Goal: Information Seeking & Learning: Learn about a topic

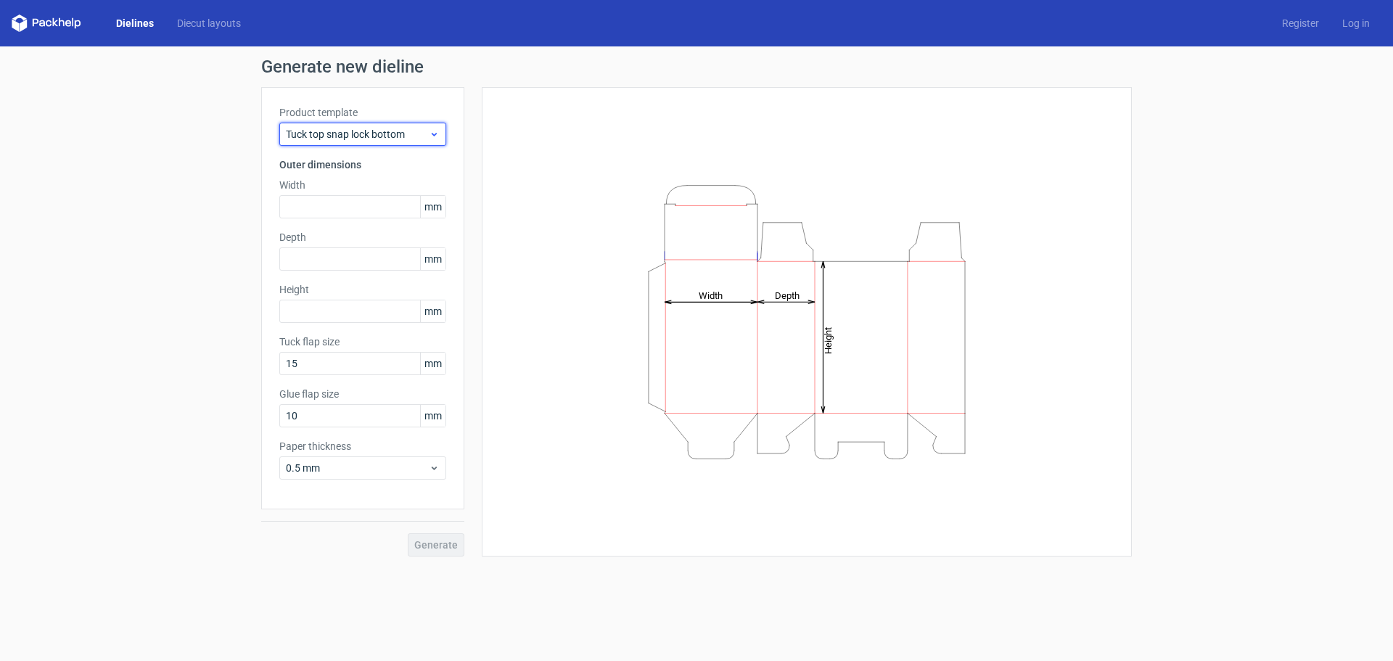
click at [357, 139] on span "Tuck top snap lock bottom" at bounding box center [357, 134] width 143 height 15
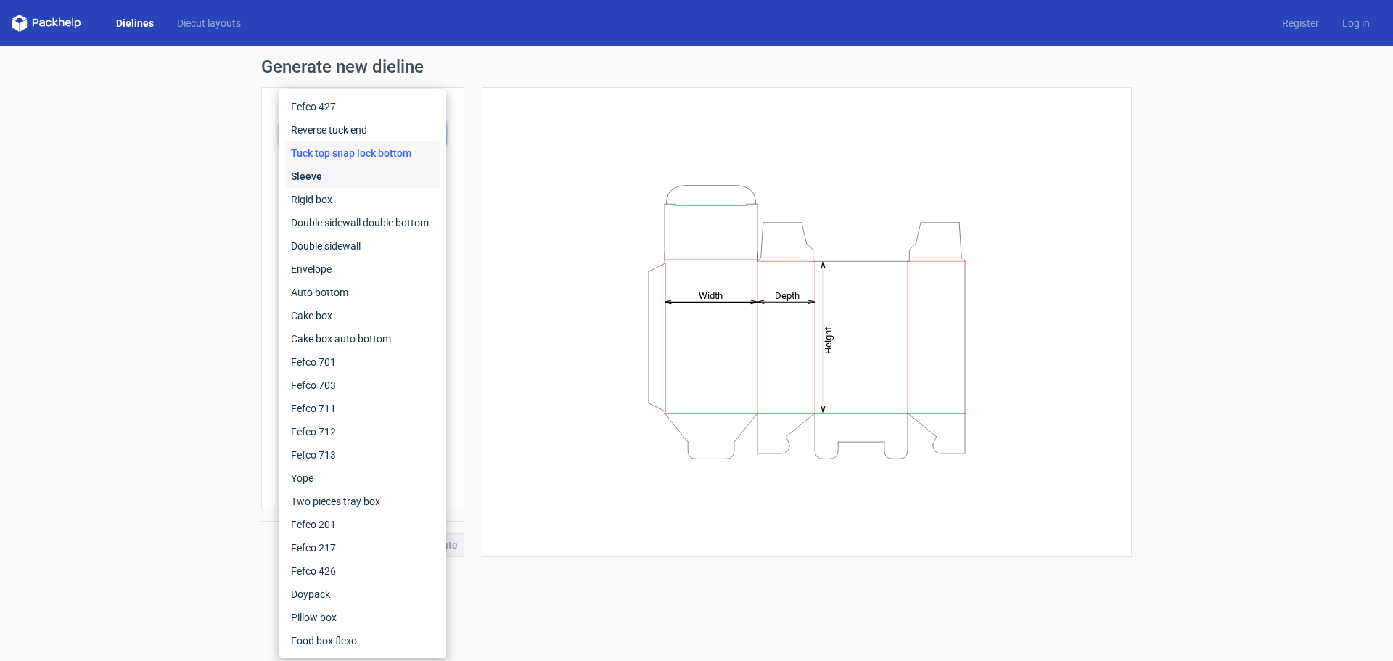
click at [336, 180] on div "Sleeve" at bounding box center [362, 176] width 155 height 23
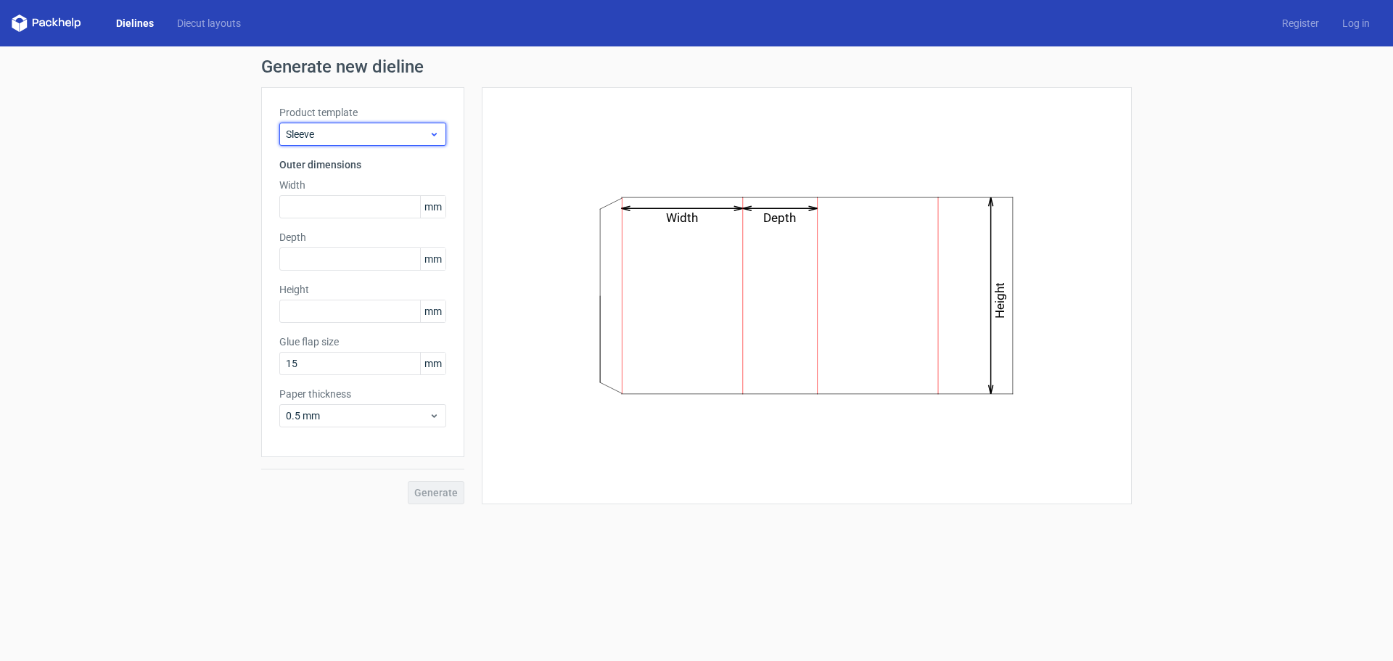
click at [319, 139] on span "Sleeve" at bounding box center [357, 134] width 143 height 15
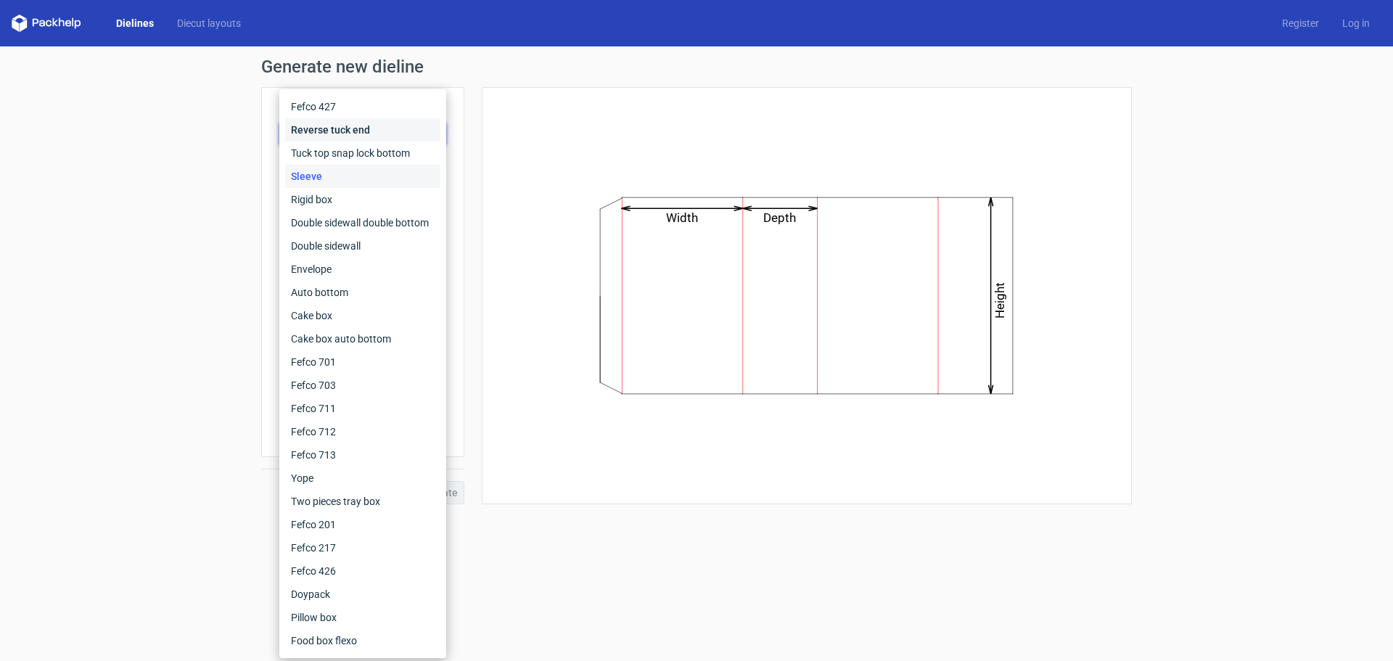
click at [334, 131] on div "Reverse tuck end" at bounding box center [362, 129] width 155 height 23
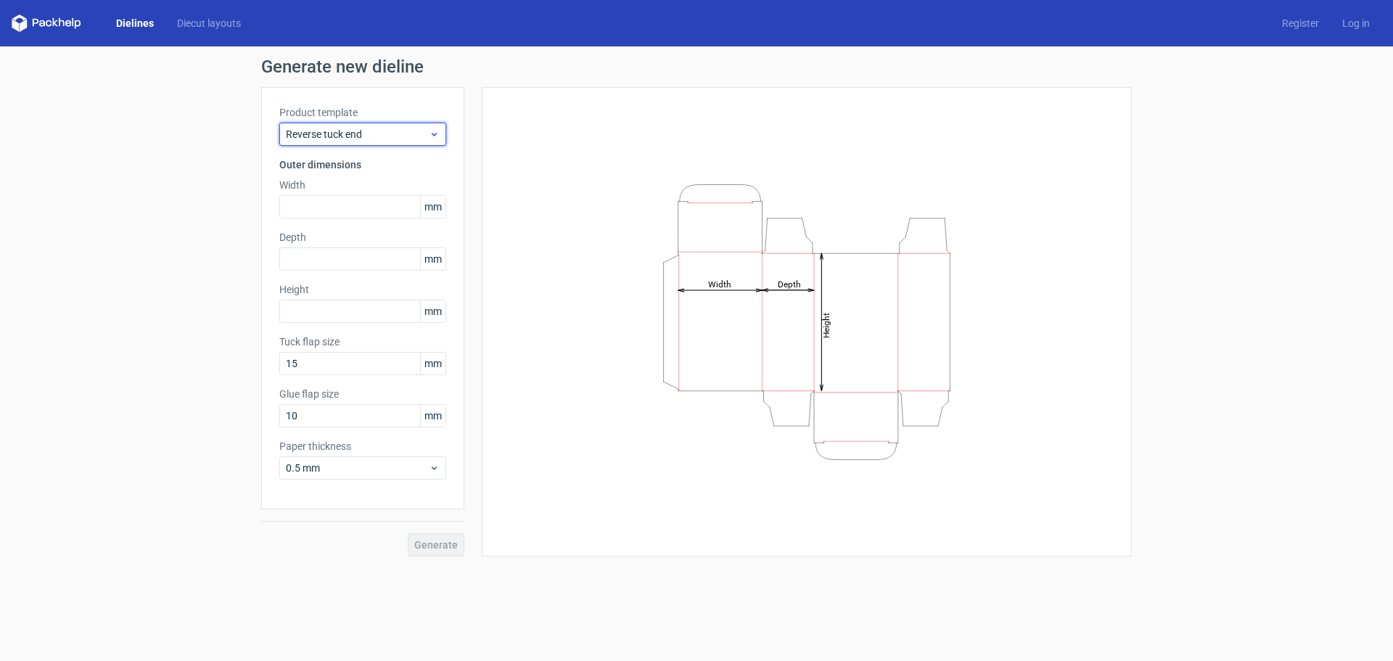
click at [331, 135] on span "Reverse tuck end" at bounding box center [357, 134] width 143 height 15
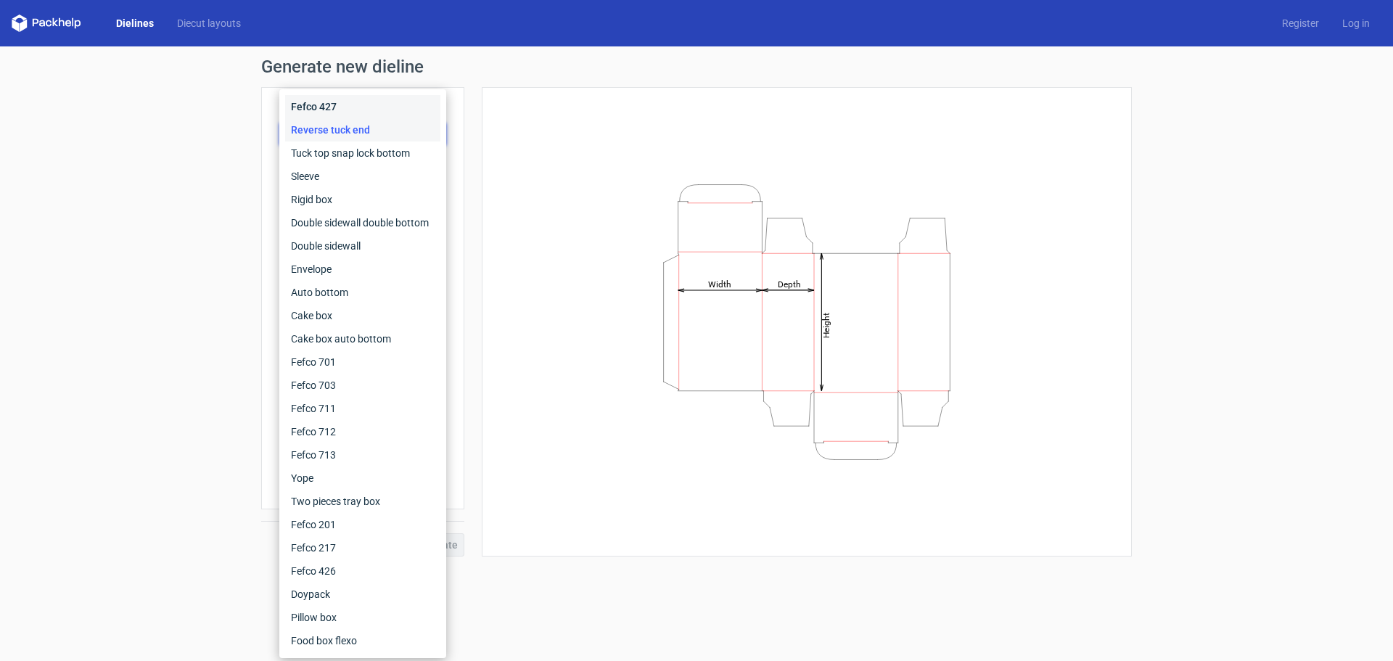
click at [322, 116] on div "Fefco 427" at bounding box center [362, 106] width 155 height 23
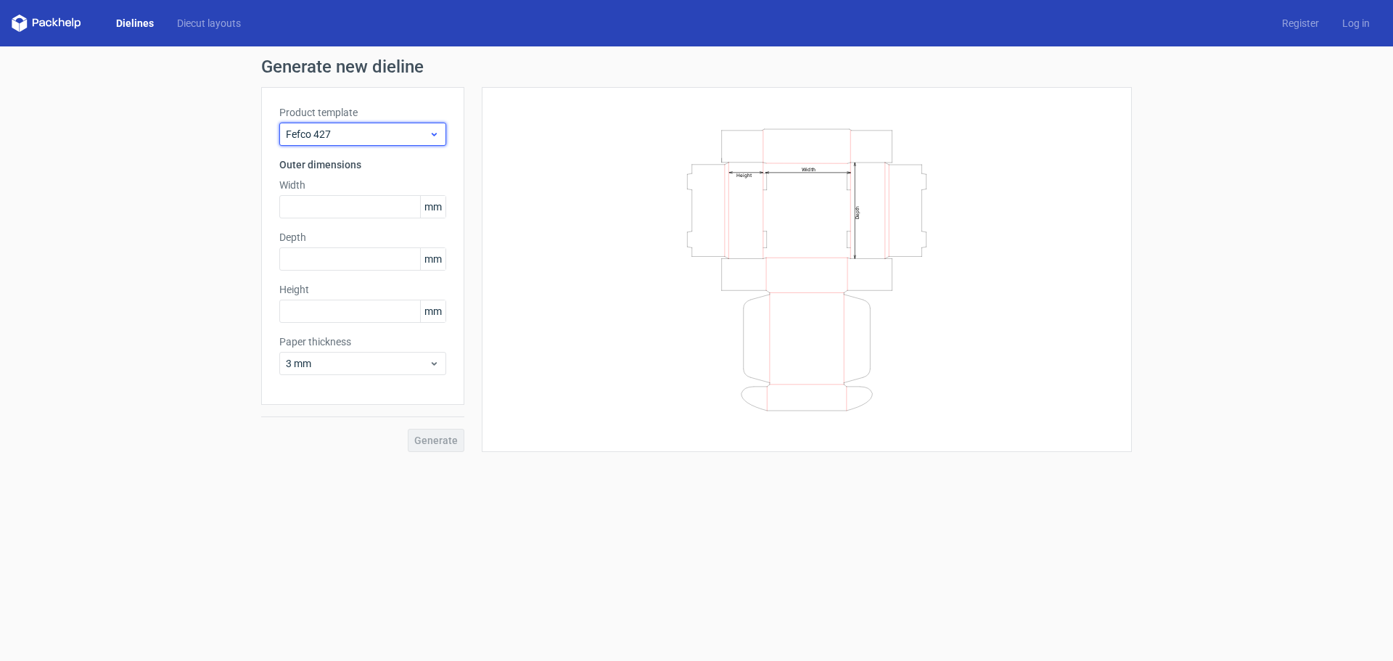
click at [337, 132] on span "Fefco 427" at bounding box center [357, 134] width 143 height 15
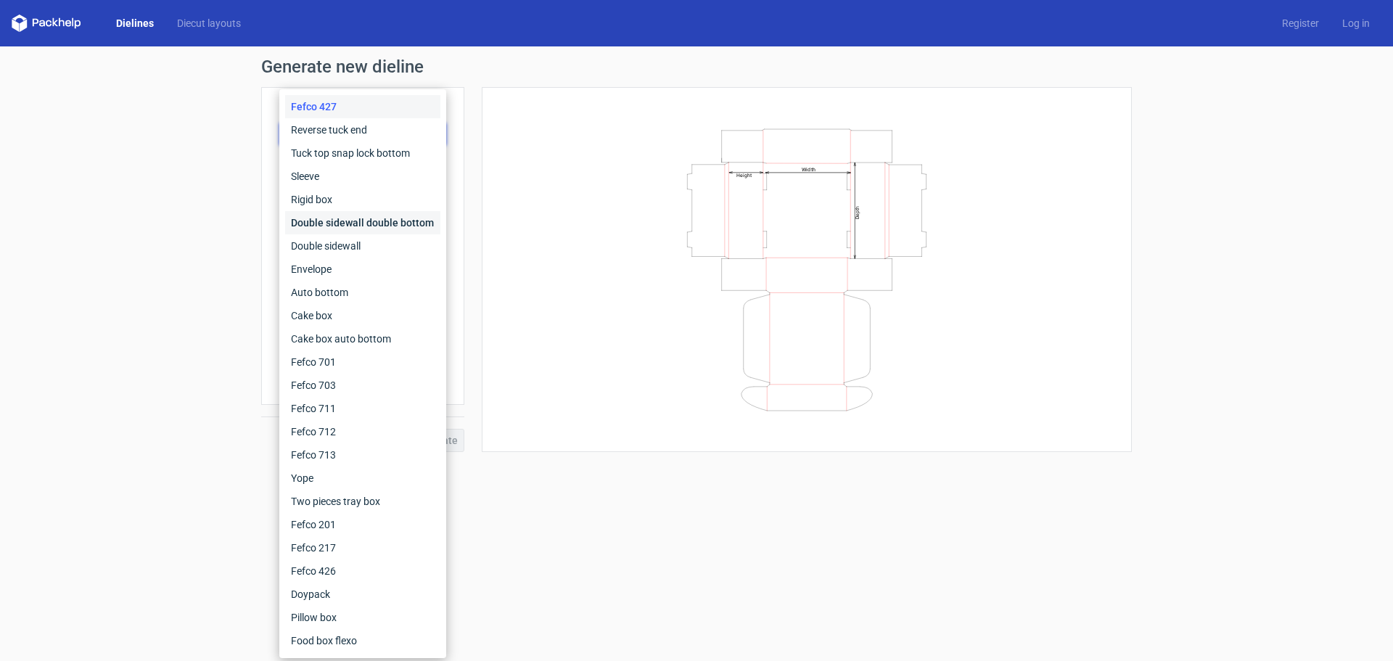
click at [335, 213] on div "Double sidewall double bottom" at bounding box center [362, 222] width 155 height 23
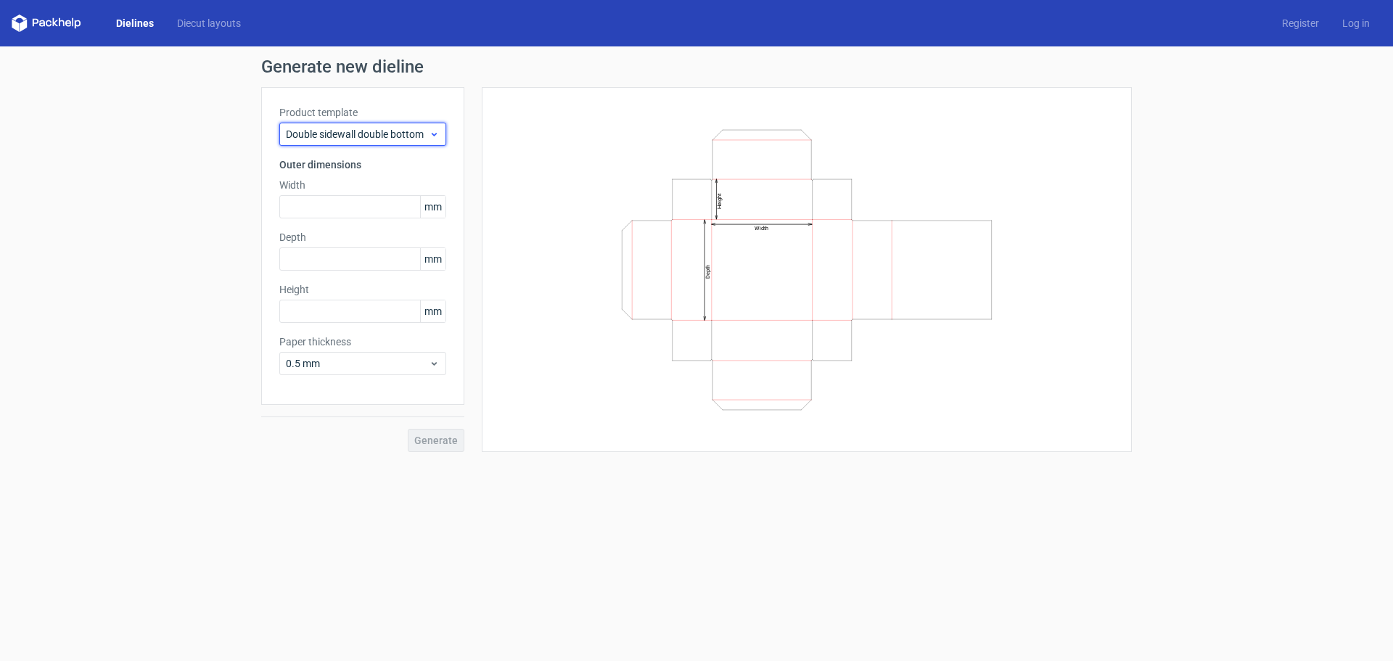
click at [339, 144] on div "Double sidewall double bottom" at bounding box center [362, 134] width 167 height 23
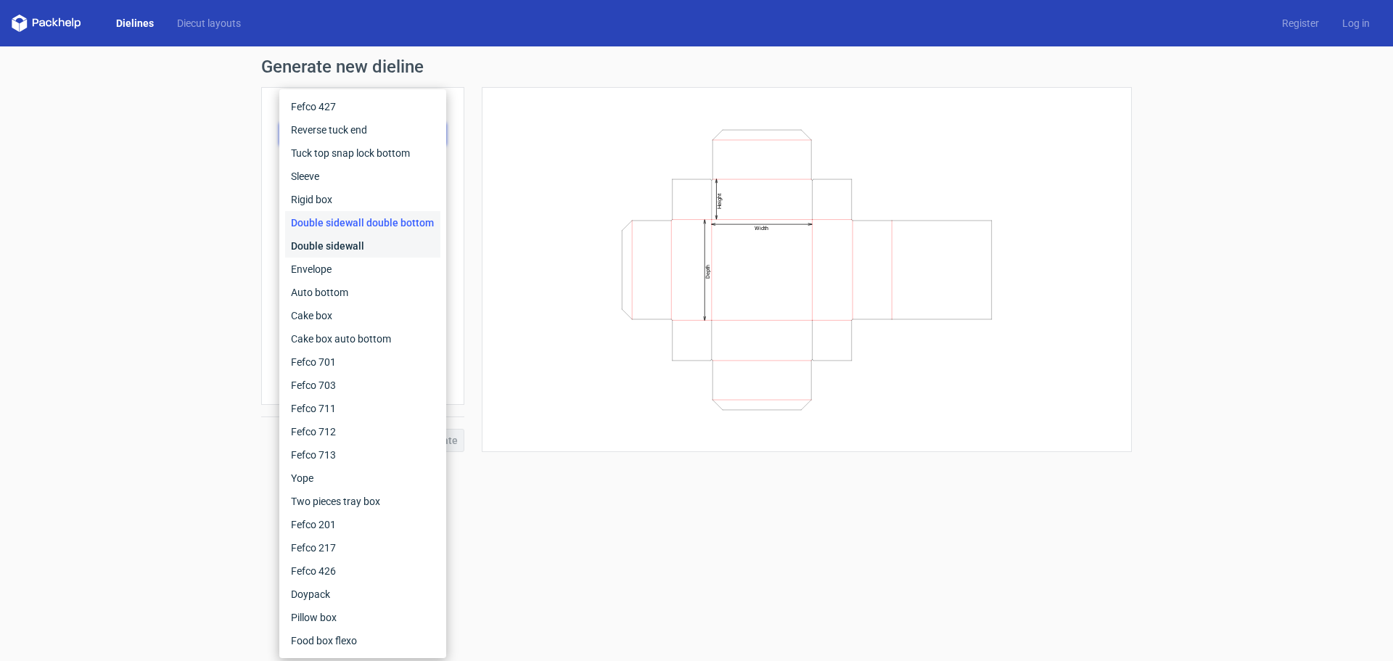
click at [347, 250] on div "Double sidewall" at bounding box center [362, 245] width 155 height 23
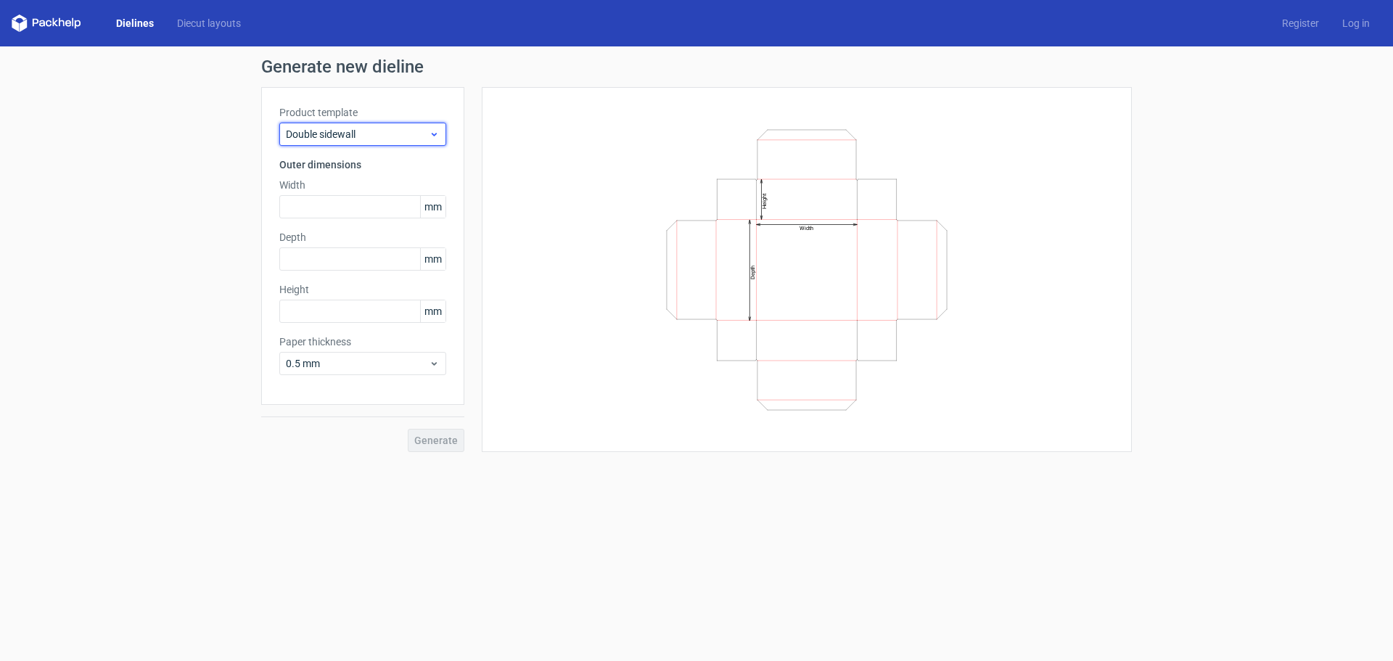
click at [344, 132] on span "Double sidewall" at bounding box center [357, 134] width 143 height 15
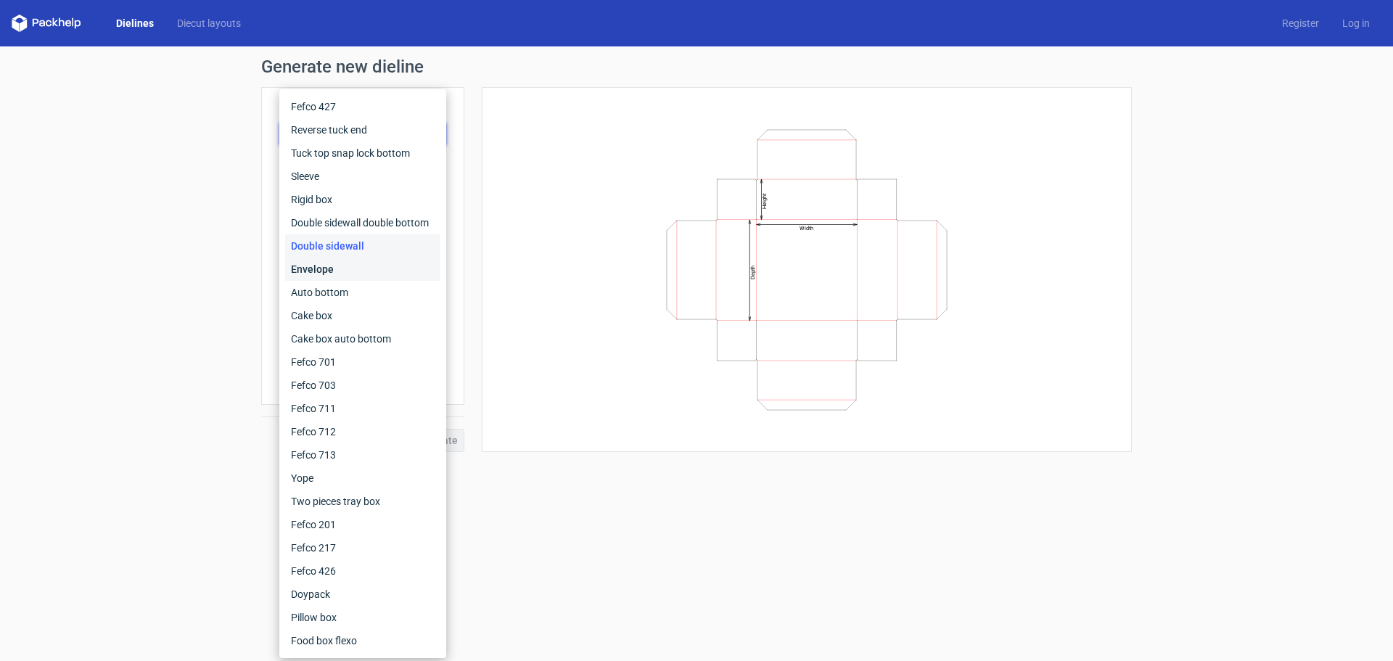
click at [319, 265] on div "Envelope" at bounding box center [362, 269] width 155 height 23
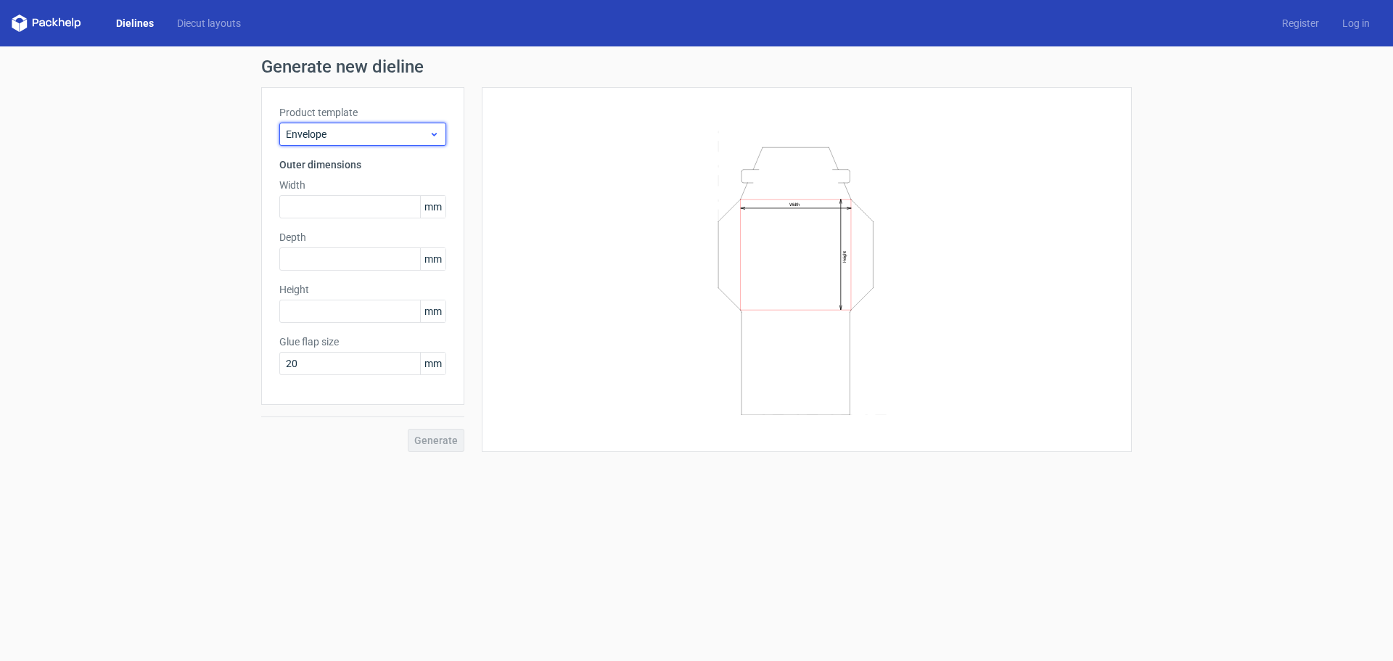
click at [329, 128] on span "Envelope" at bounding box center [357, 134] width 143 height 15
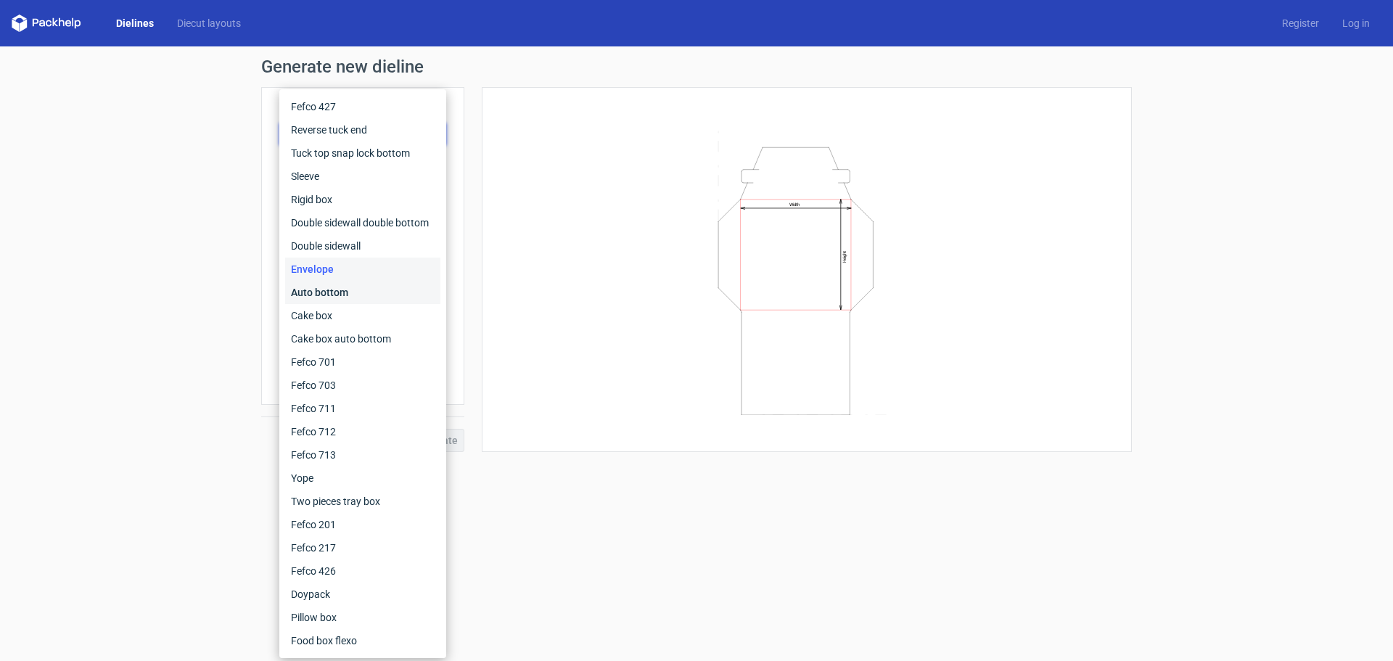
click at [327, 299] on div "Auto bottom" at bounding box center [362, 292] width 155 height 23
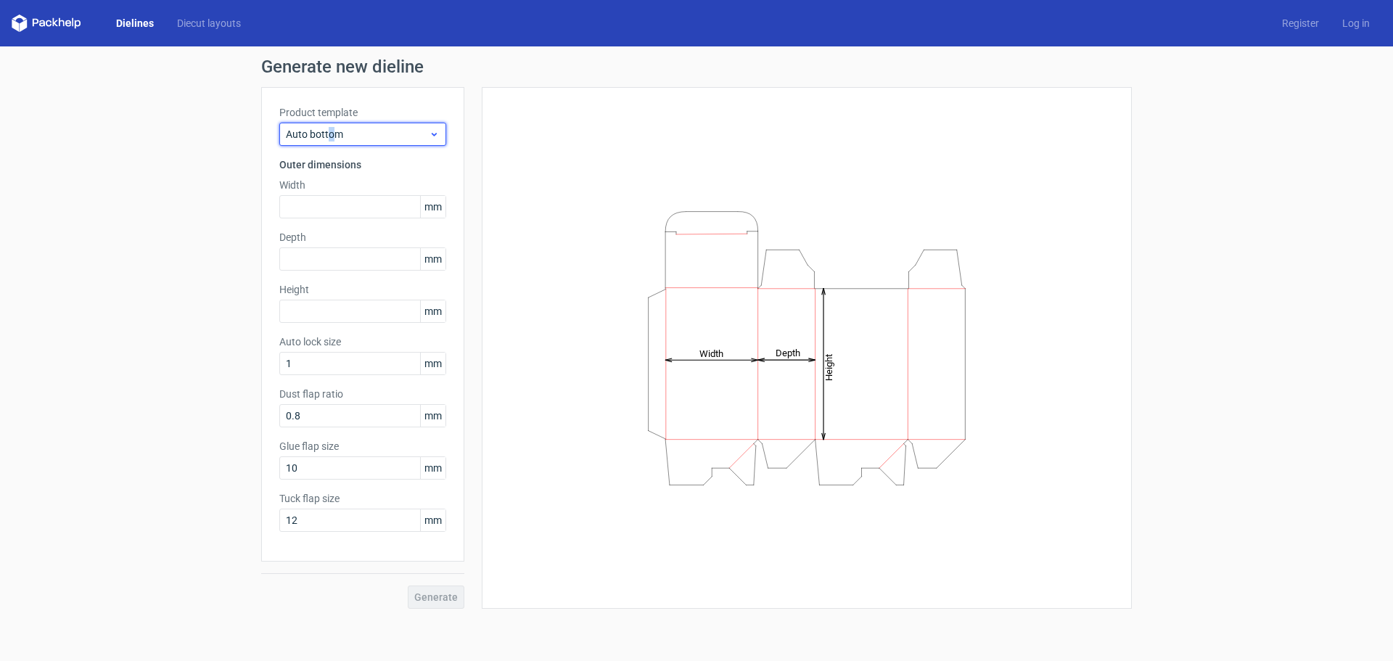
click at [330, 136] on span "Auto bottom" at bounding box center [357, 134] width 143 height 15
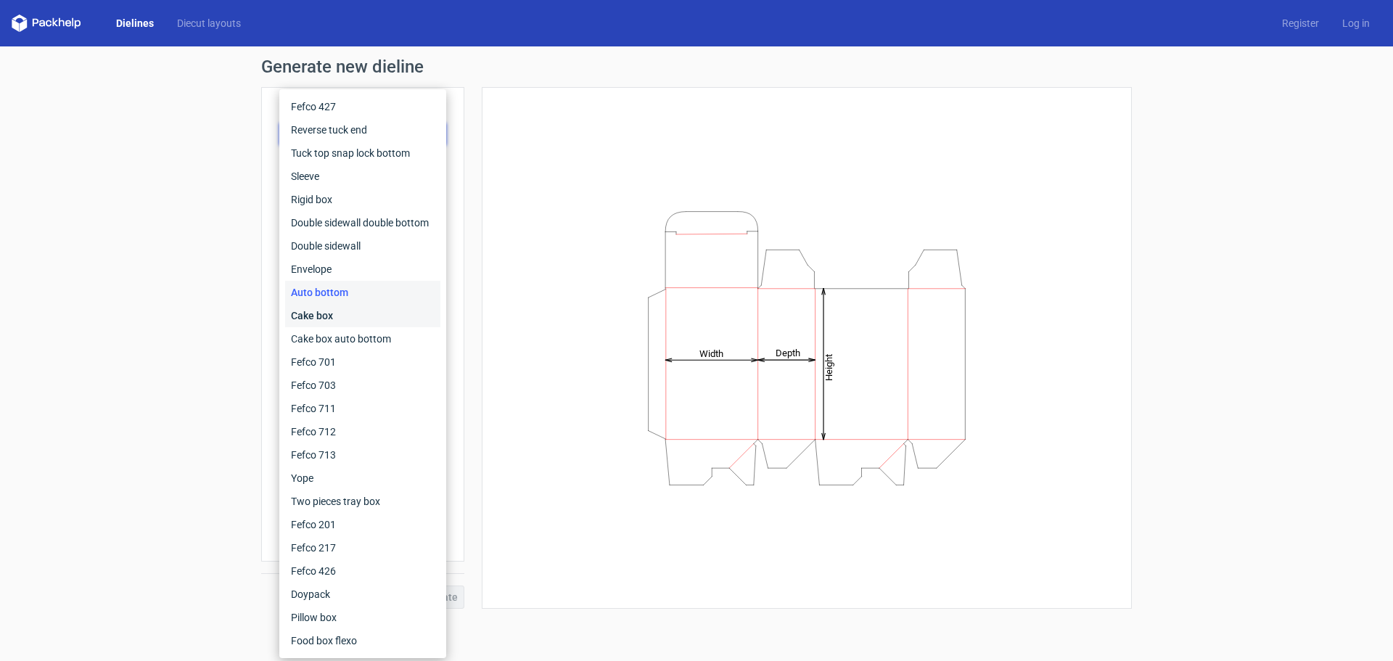
click at [329, 308] on div "Cake box" at bounding box center [362, 315] width 155 height 23
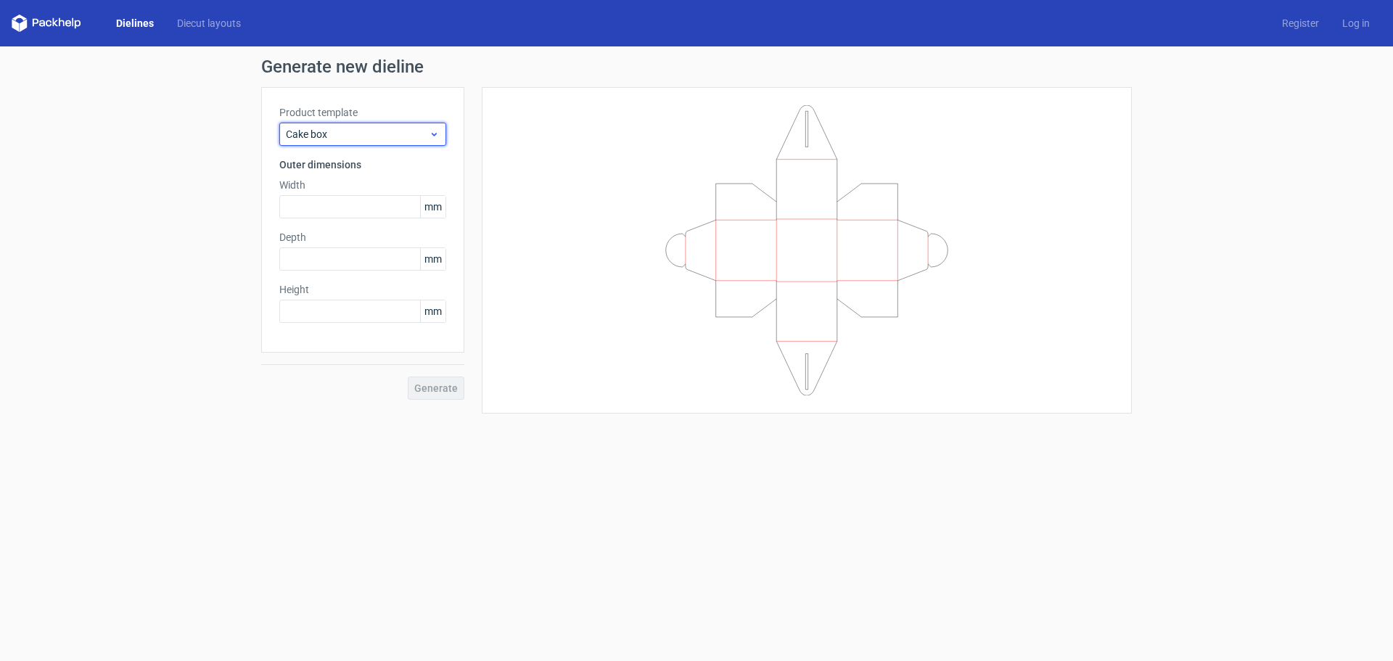
click at [343, 134] on span "Cake box" at bounding box center [357, 134] width 143 height 15
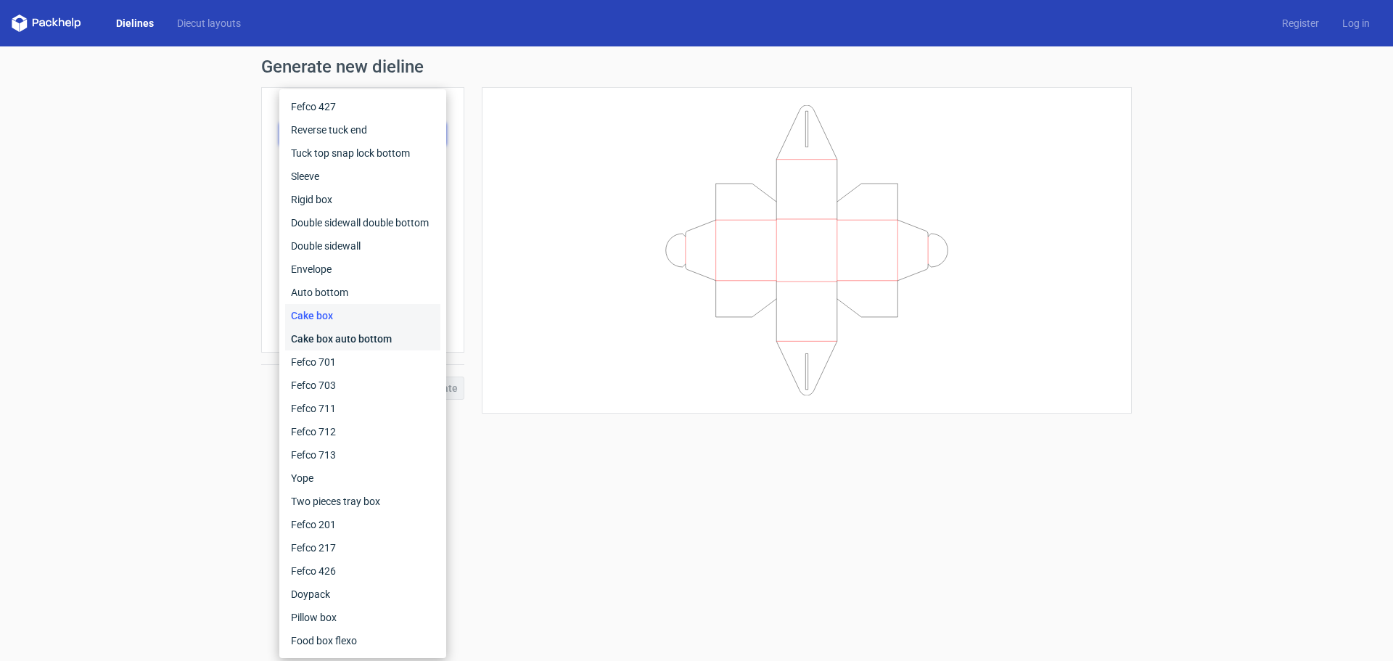
click at [325, 336] on div "Cake box auto bottom" at bounding box center [362, 338] width 155 height 23
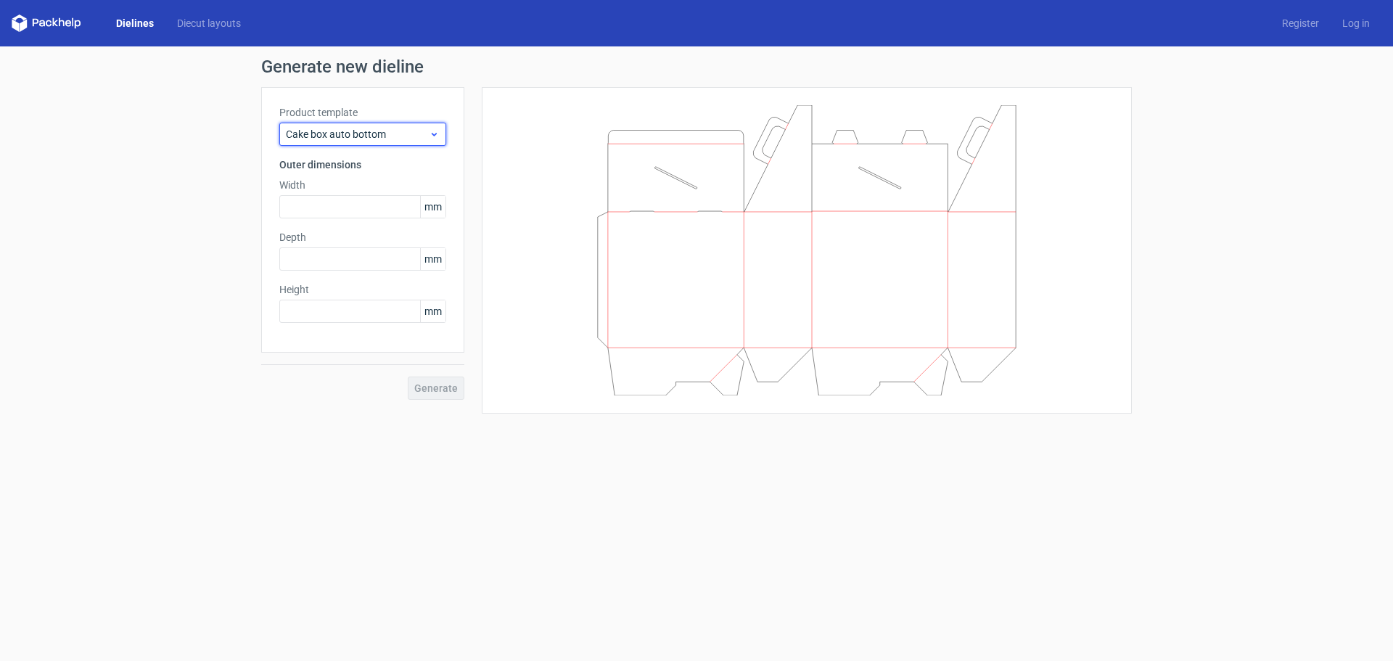
click at [306, 131] on span "Cake box auto bottom" at bounding box center [357, 134] width 143 height 15
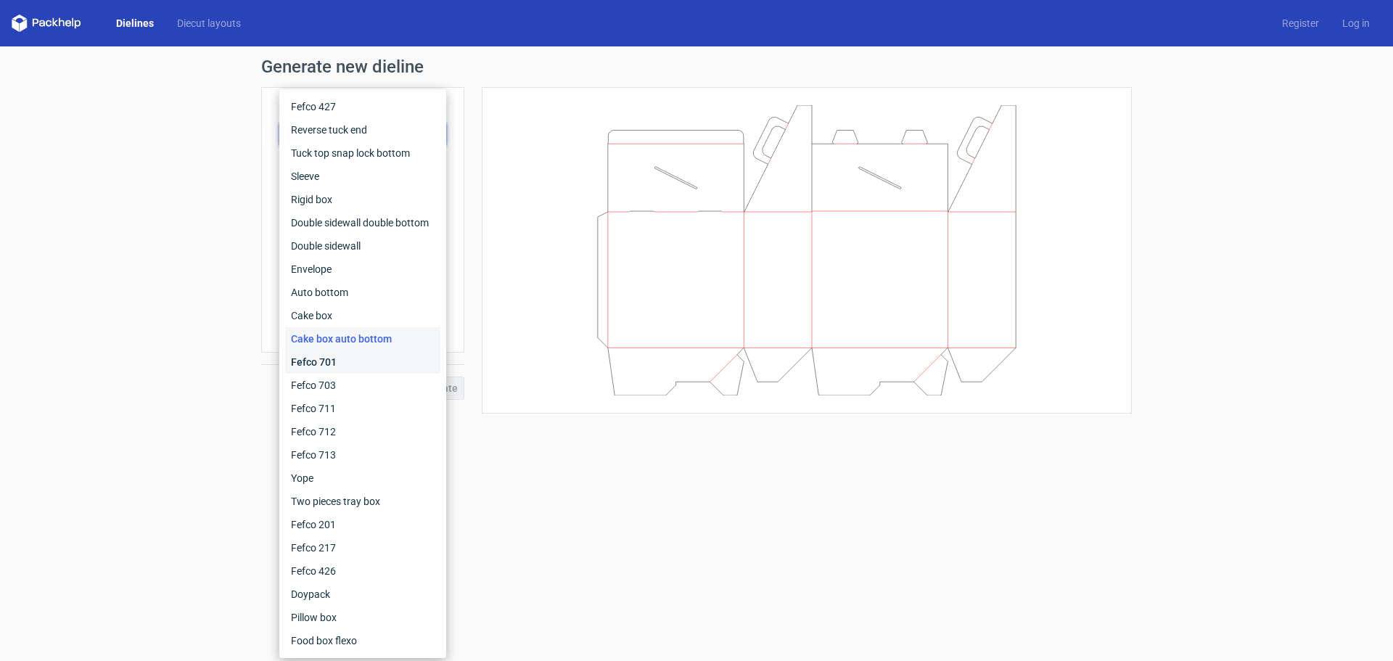
click at [337, 356] on div "Fefco 701" at bounding box center [362, 362] width 155 height 23
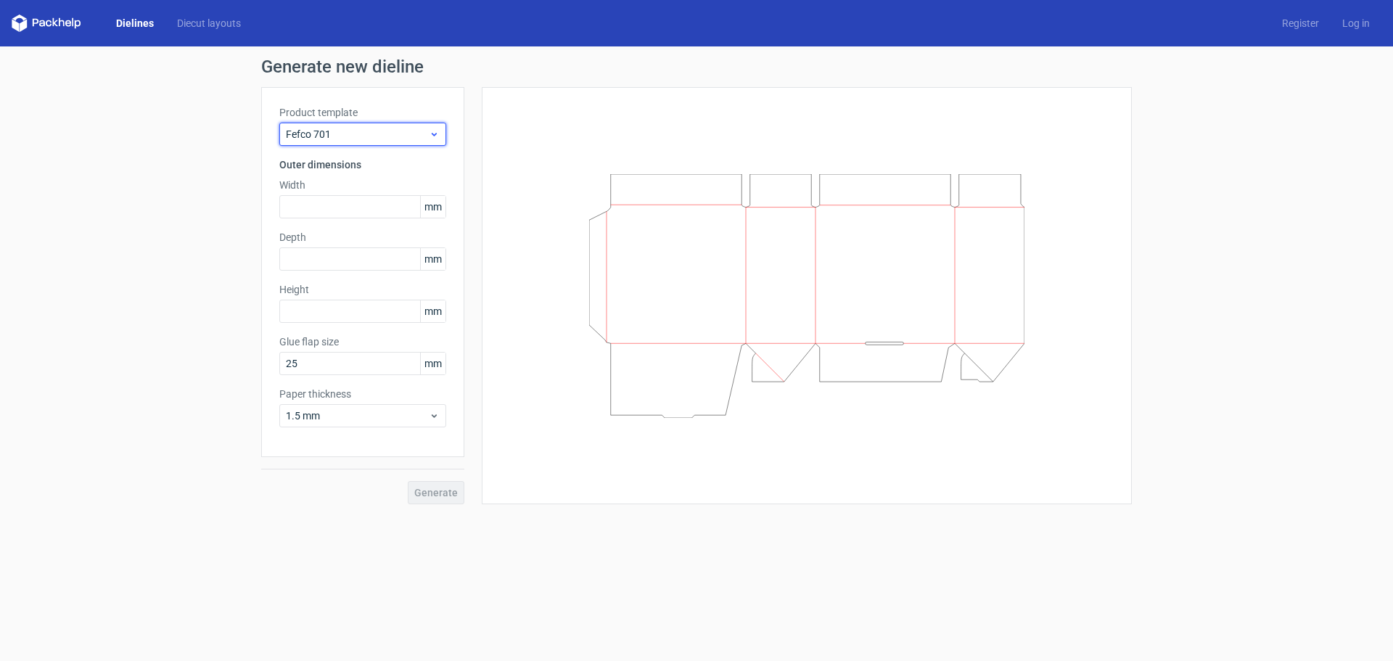
click at [342, 135] on span "Fefco 701" at bounding box center [357, 134] width 143 height 15
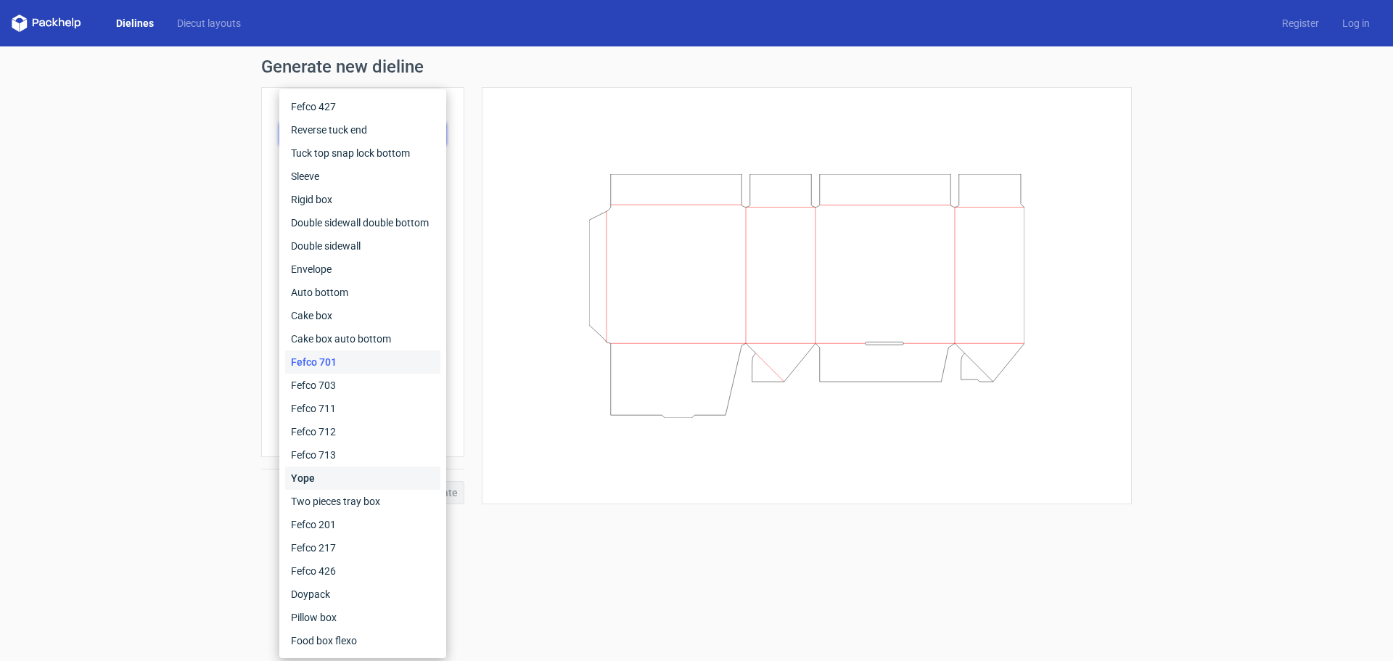
click at [327, 475] on div "Yope" at bounding box center [362, 478] width 155 height 23
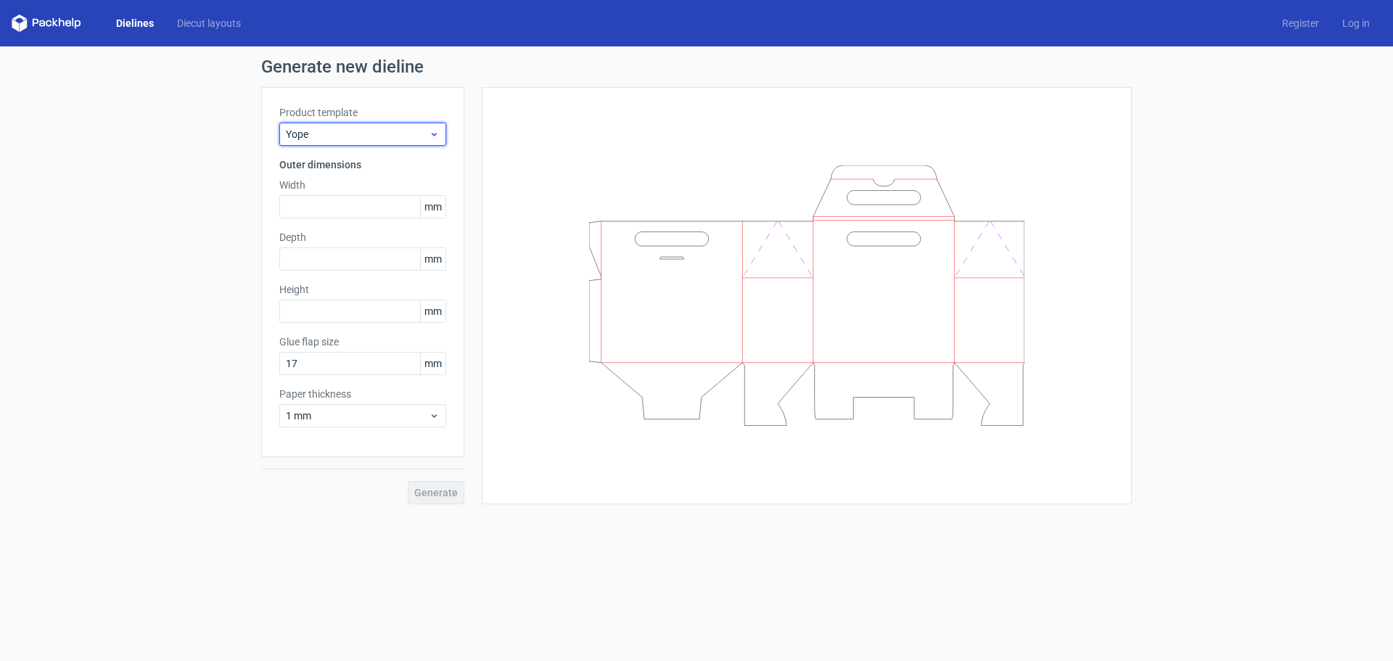
click at [340, 132] on span "Yope" at bounding box center [357, 134] width 143 height 15
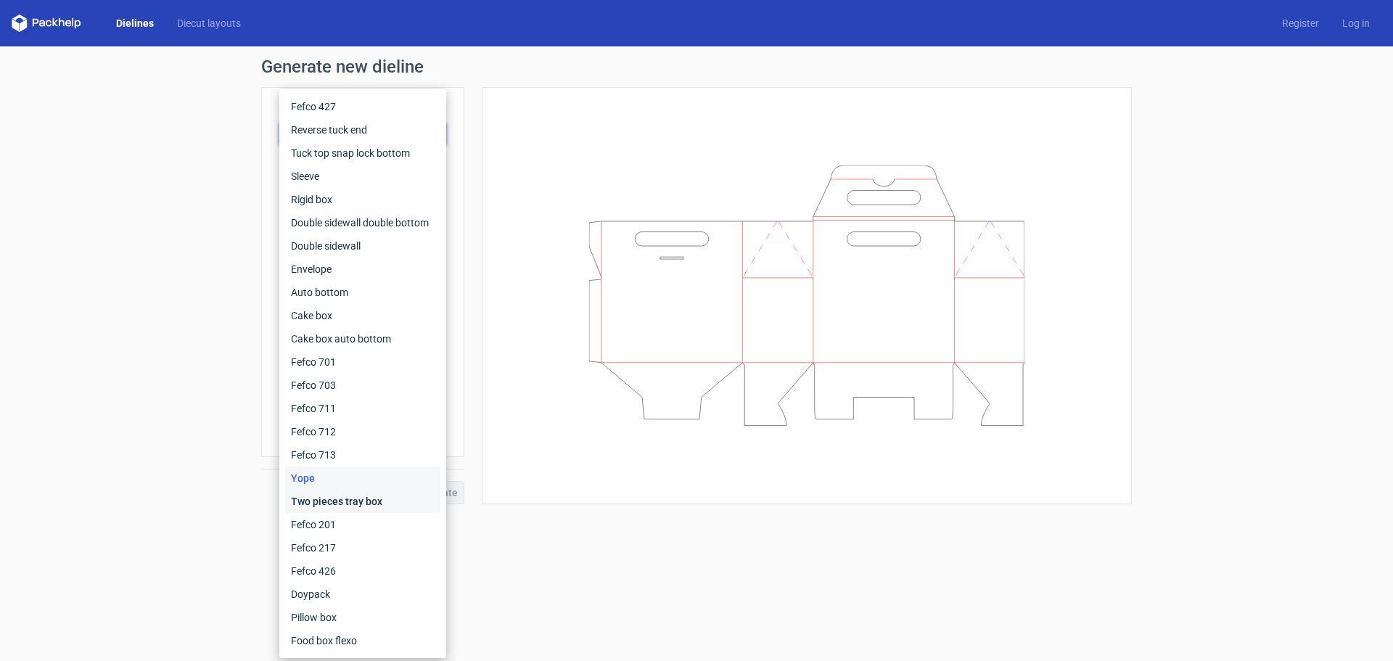
click at [340, 508] on div "Two pieces tray box" at bounding box center [362, 501] width 155 height 23
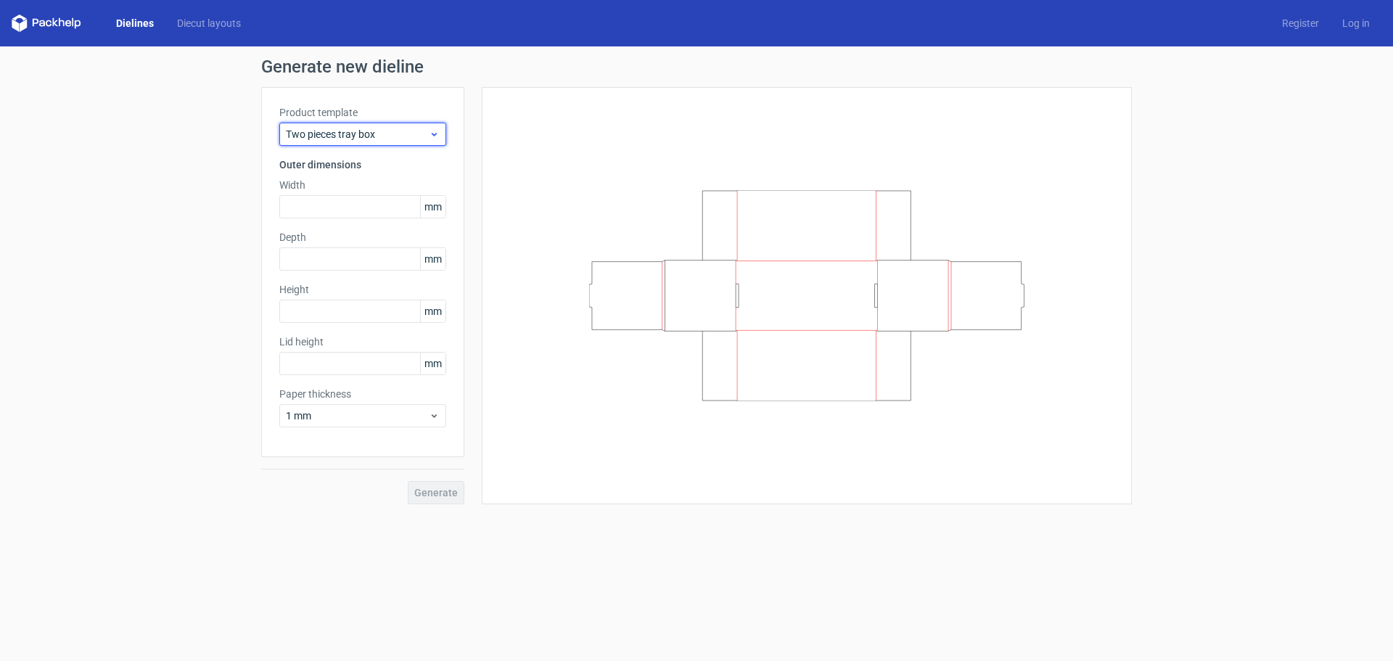
click at [322, 135] on span "Two pieces tray box" at bounding box center [357, 134] width 143 height 15
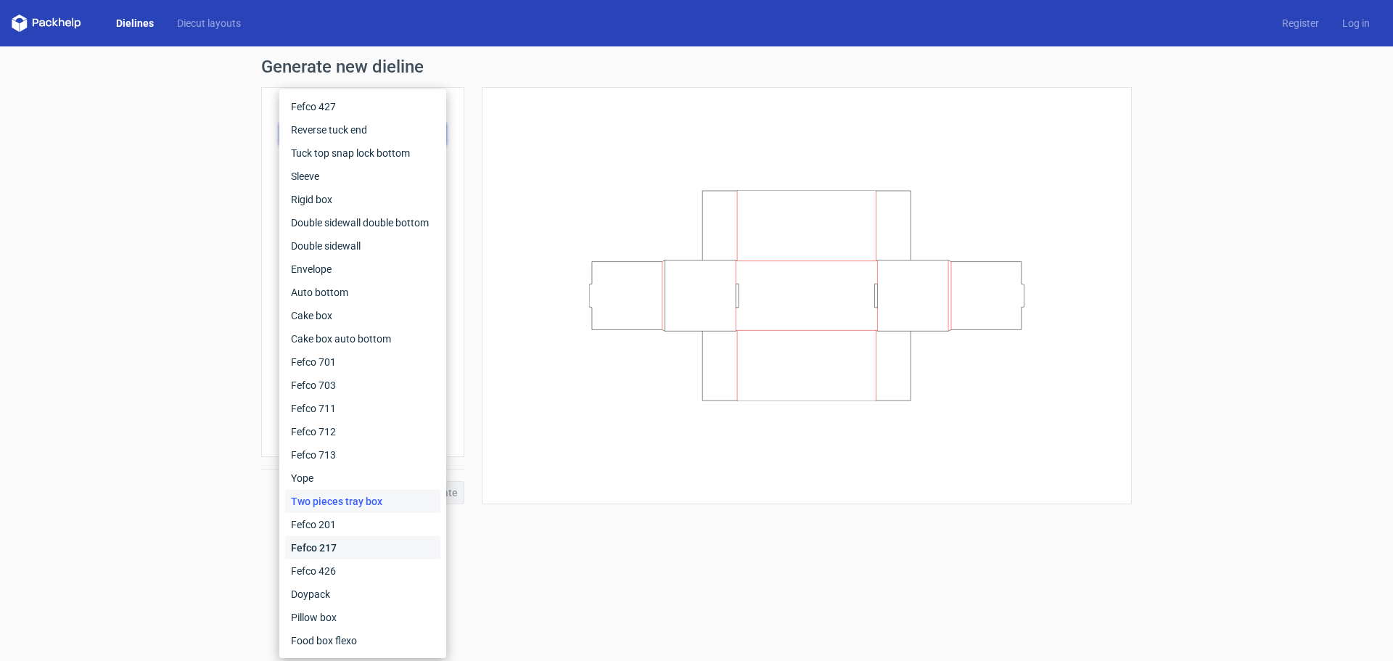
click at [332, 537] on div "Fefco 217" at bounding box center [362, 547] width 155 height 23
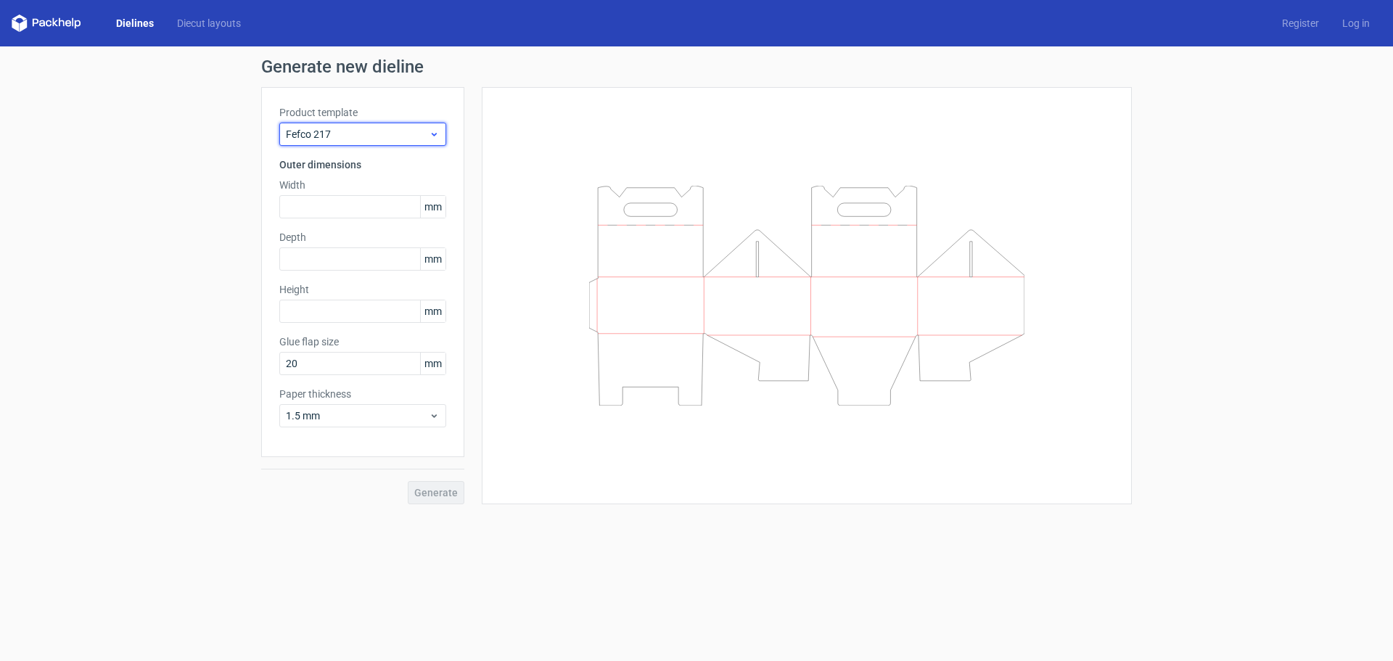
click at [327, 128] on span "Fefco 217" at bounding box center [357, 134] width 143 height 15
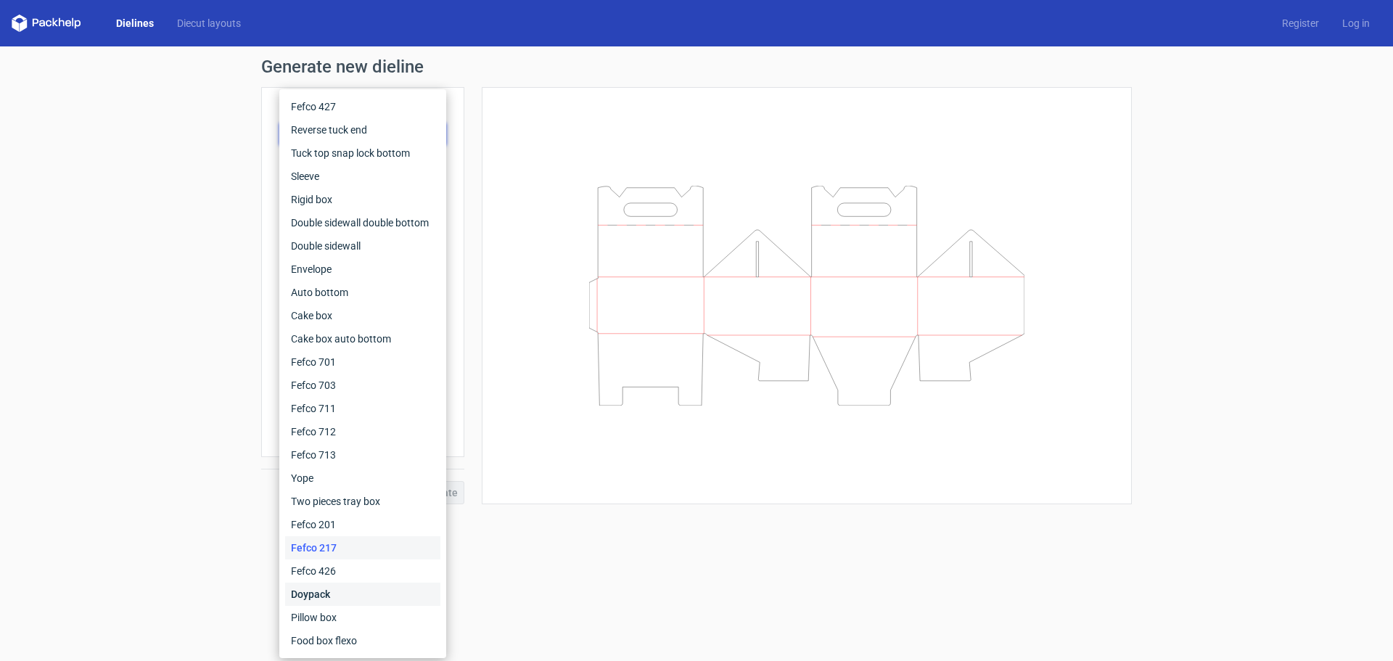
click at [323, 586] on div "Doypack" at bounding box center [362, 594] width 155 height 23
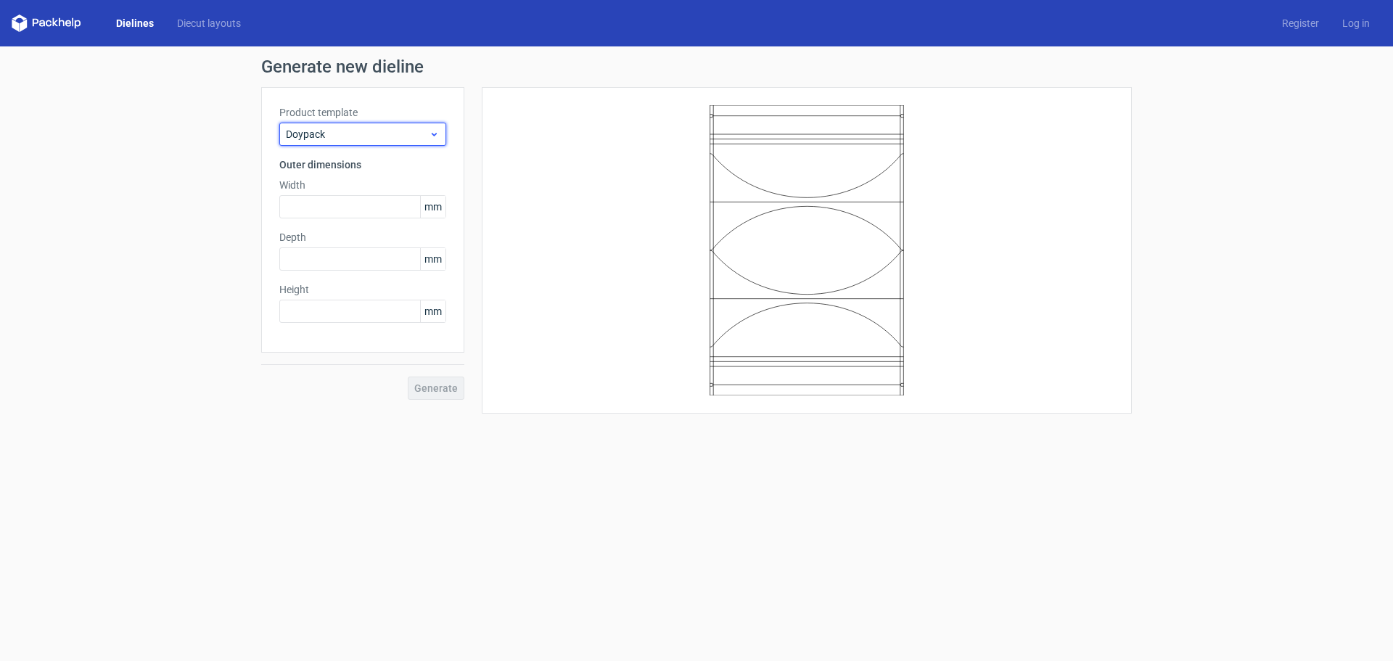
click at [330, 132] on span "Doypack" at bounding box center [357, 134] width 143 height 15
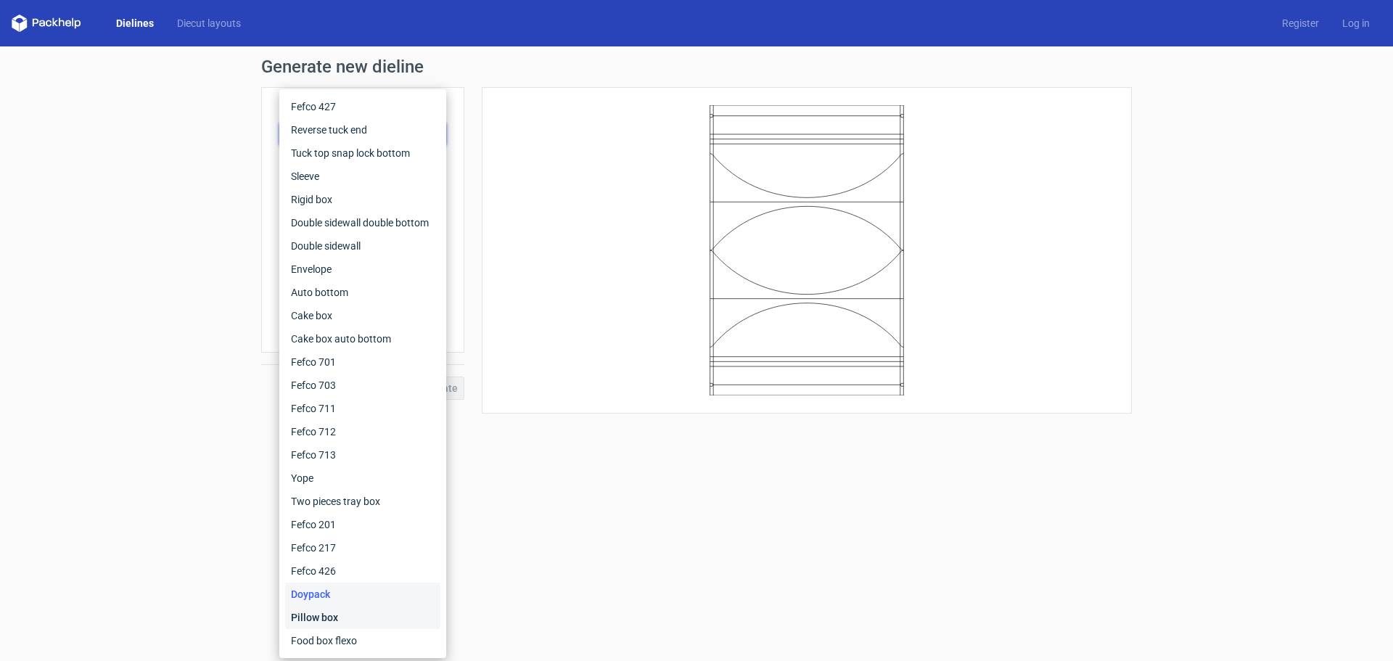
click at [333, 617] on div "Pillow box" at bounding box center [362, 617] width 155 height 23
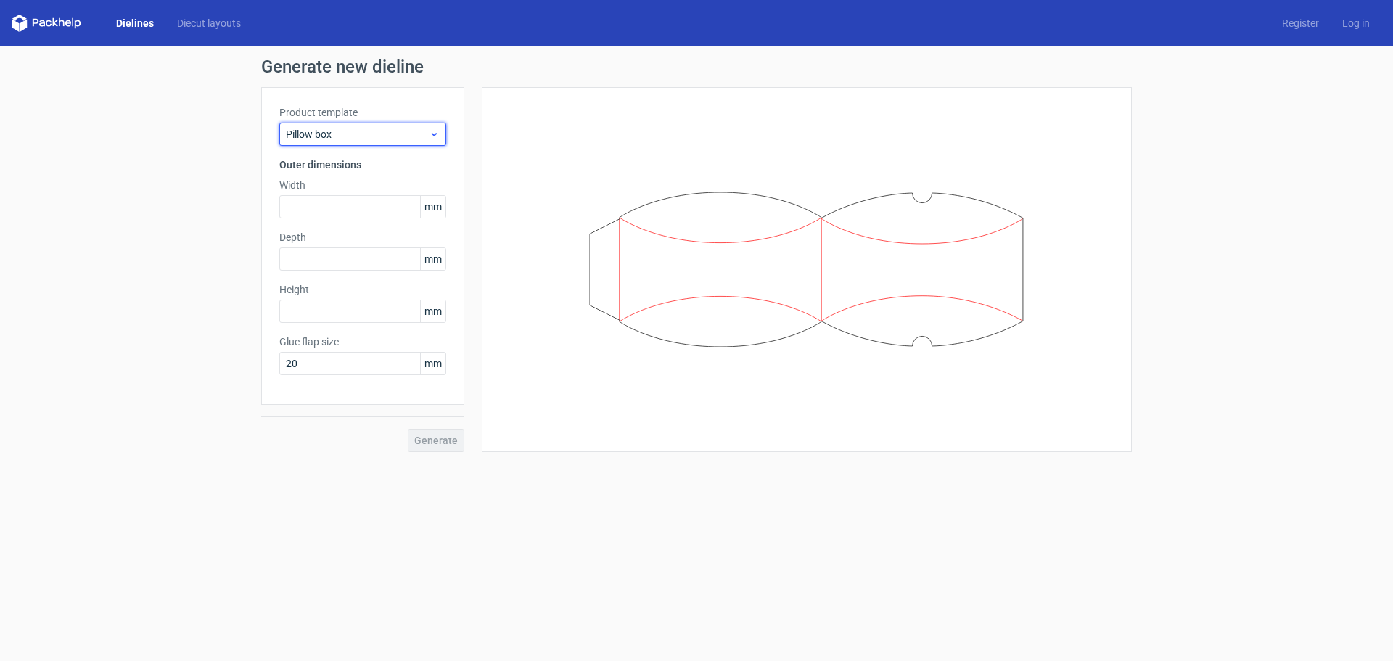
click at [314, 136] on span "Pillow box" at bounding box center [357, 134] width 143 height 15
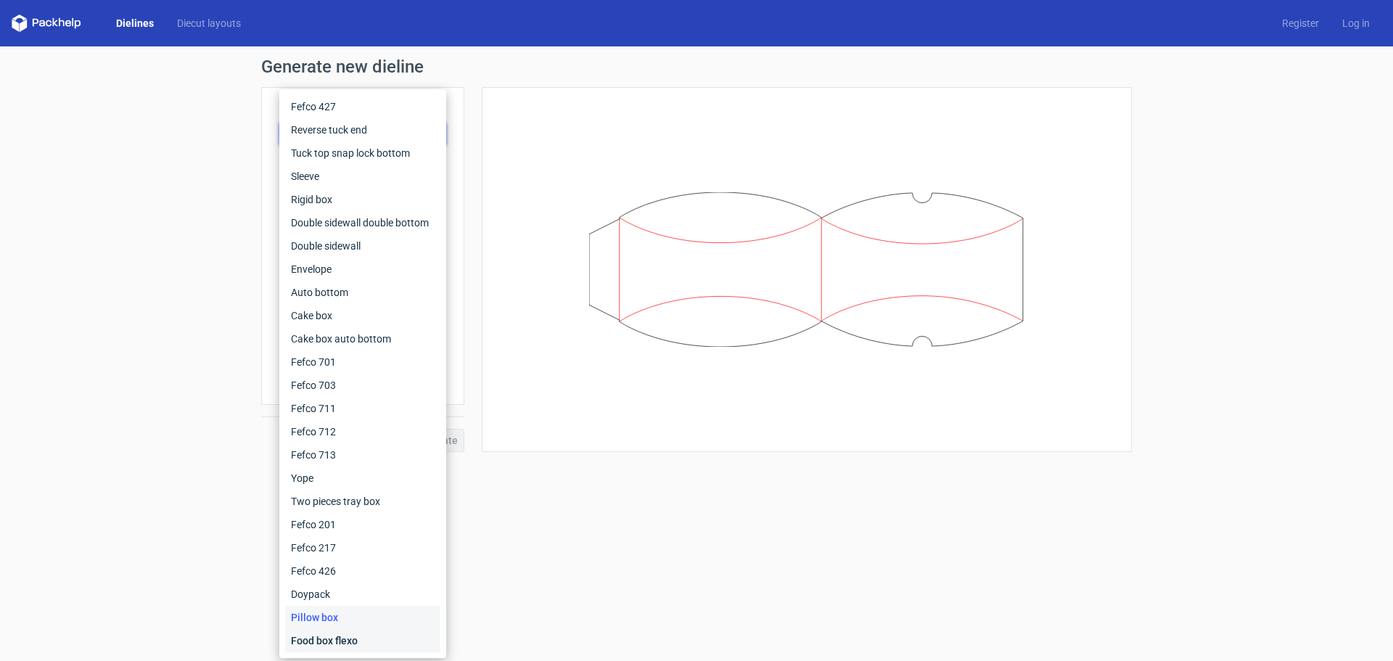
click at [314, 642] on div "Food box flexo" at bounding box center [362, 640] width 155 height 23
